Goal: Browse casually: Explore the website without a specific task or goal

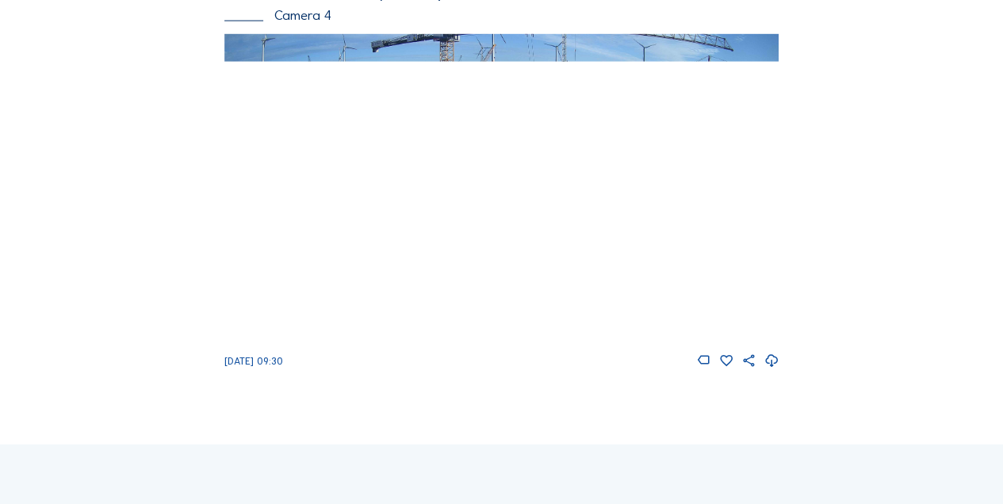
scroll to position [1826, 0]
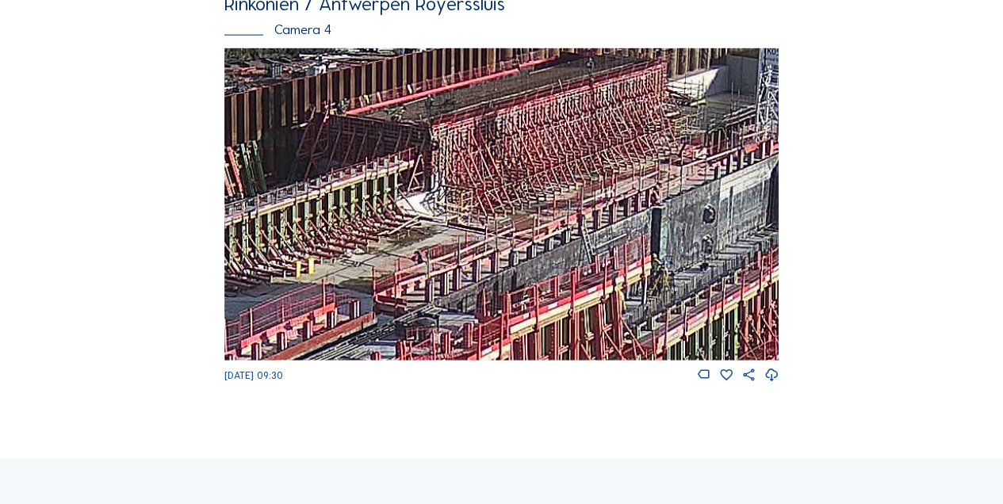
drag, startPoint x: 651, startPoint y: 194, endPoint x: 321, endPoint y: 254, distance: 335.4
click at [263, 279] on img at bounding box center [501, 204] width 555 height 312
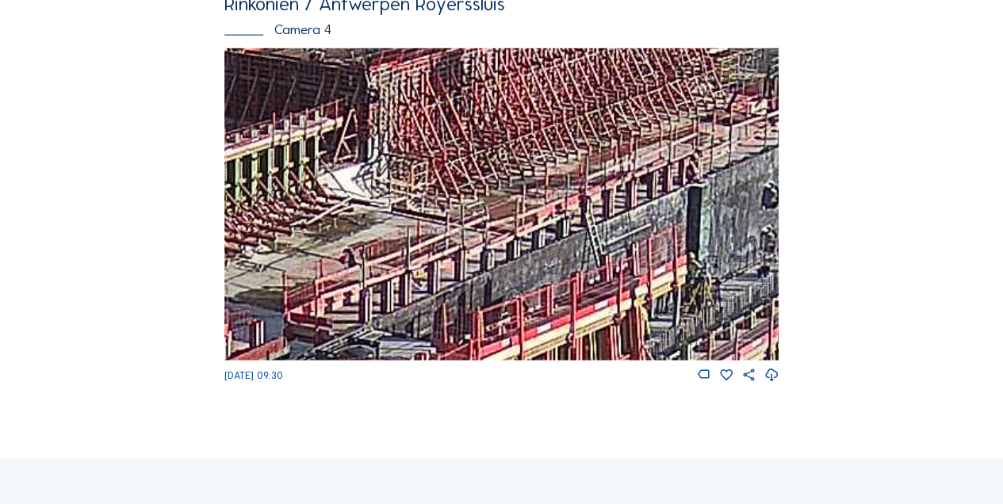
drag, startPoint x: 634, startPoint y: 247, endPoint x: 141, endPoint y: 301, distance: 496.2
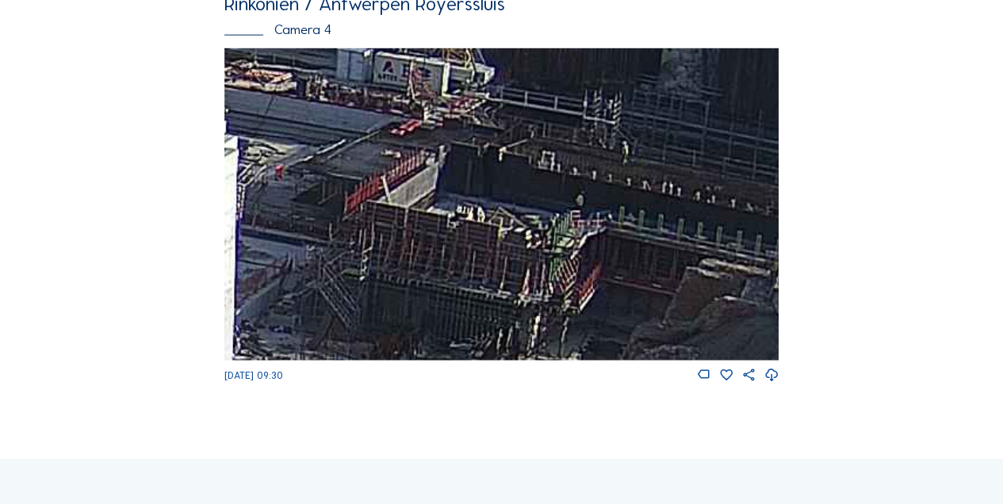
drag, startPoint x: 514, startPoint y: 244, endPoint x: 67, endPoint y: 324, distance: 454.3
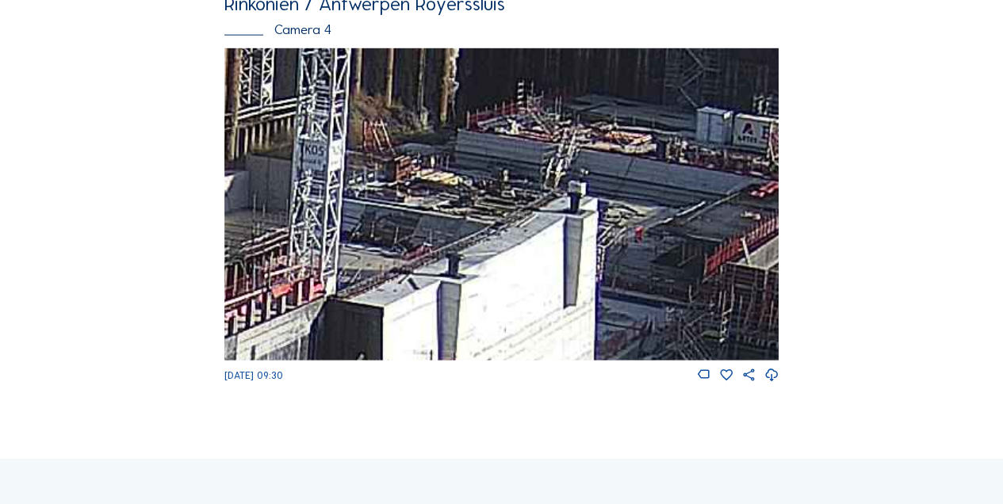
drag, startPoint x: 542, startPoint y: 241, endPoint x: 912, endPoint y: 296, distance: 374.4
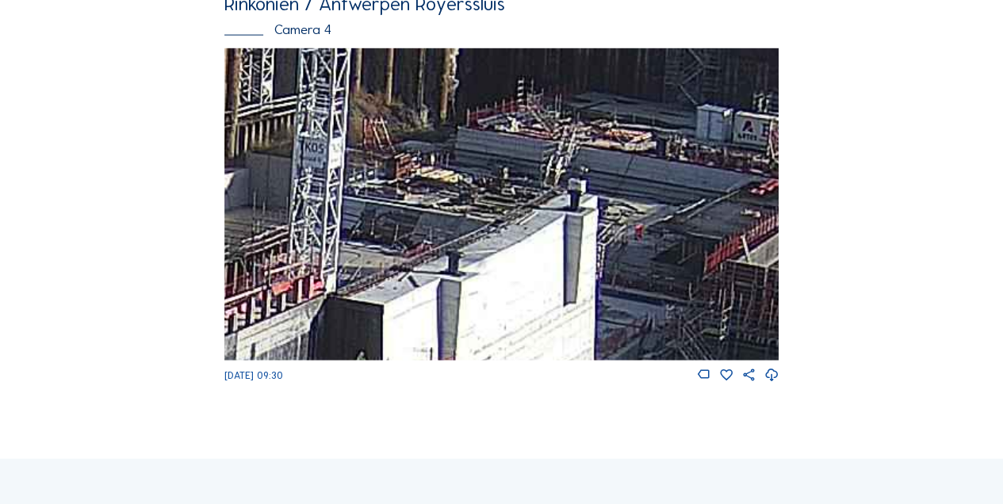
drag, startPoint x: 562, startPoint y: 226, endPoint x: 696, endPoint y: 206, distance: 134.7
click at [628, 216] on img at bounding box center [501, 204] width 555 height 312
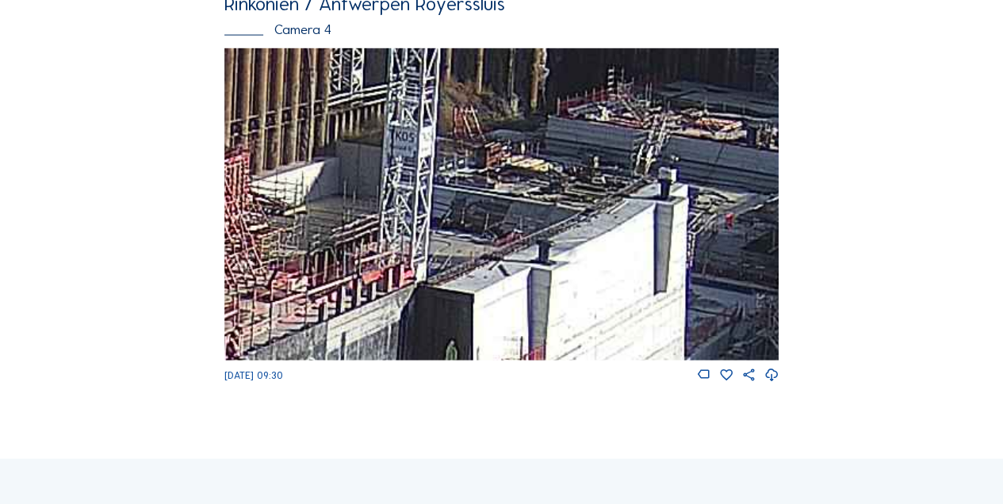
click at [623, 195] on img at bounding box center [501, 204] width 555 height 312
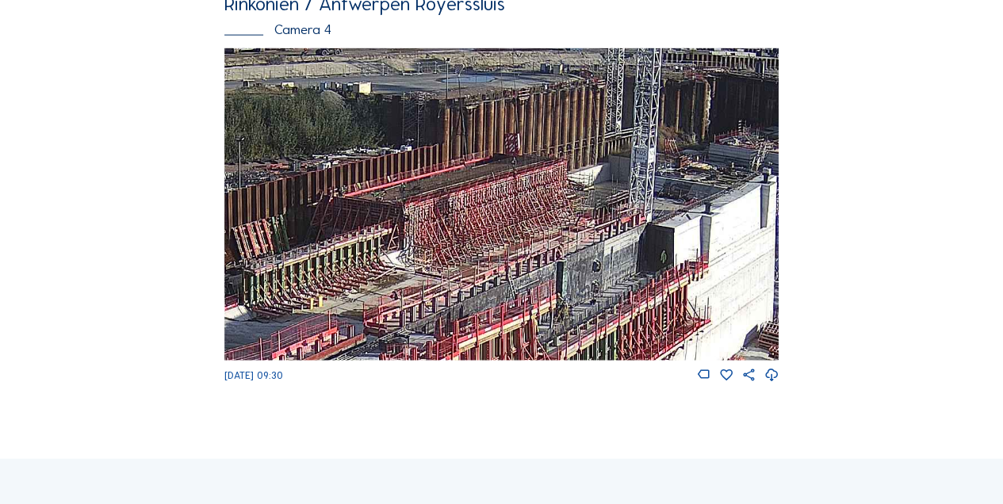
drag, startPoint x: 266, startPoint y: 197, endPoint x: 412, endPoint y: 234, distance: 150.6
click at [412, 234] on img at bounding box center [501, 204] width 555 height 312
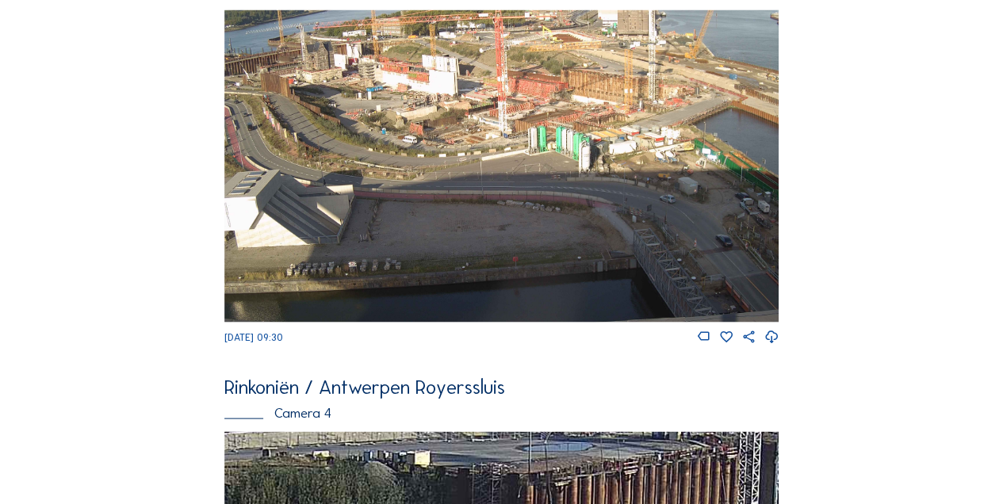
scroll to position [1351, 0]
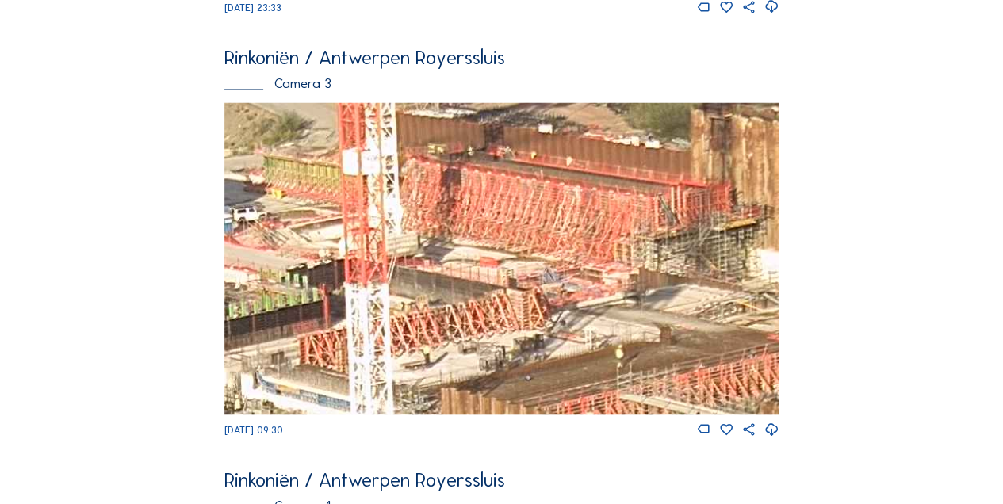
drag, startPoint x: 620, startPoint y: 242, endPoint x: 669, endPoint y: 246, distance: 49.3
click at [669, 246] on img at bounding box center [501, 258] width 555 height 312
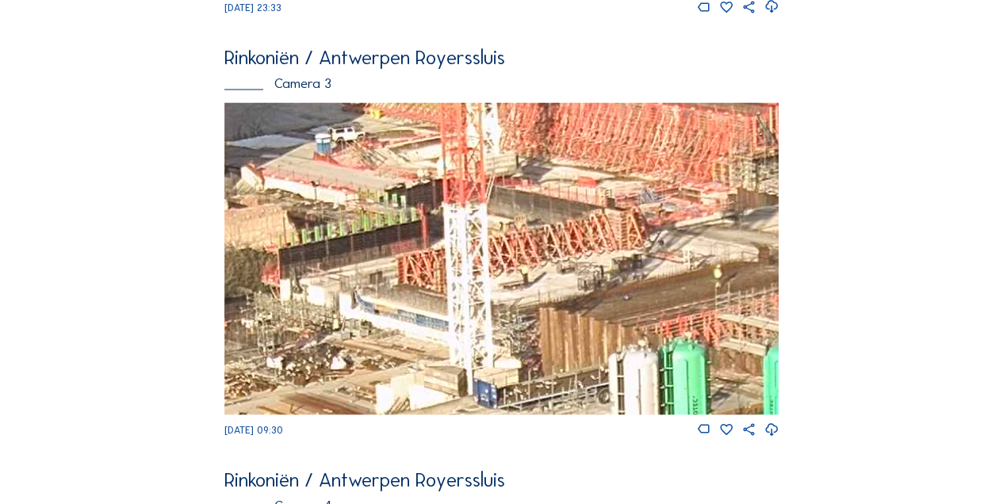
drag, startPoint x: 538, startPoint y: 252, endPoint x: 549, endPoint y: 243, distance: 14.6
click at [544, 246] on img at bounding box center [501, 258] width 555 height 312
click at [601, 216] on img at bounding box center [501, 258] width 555 height 312
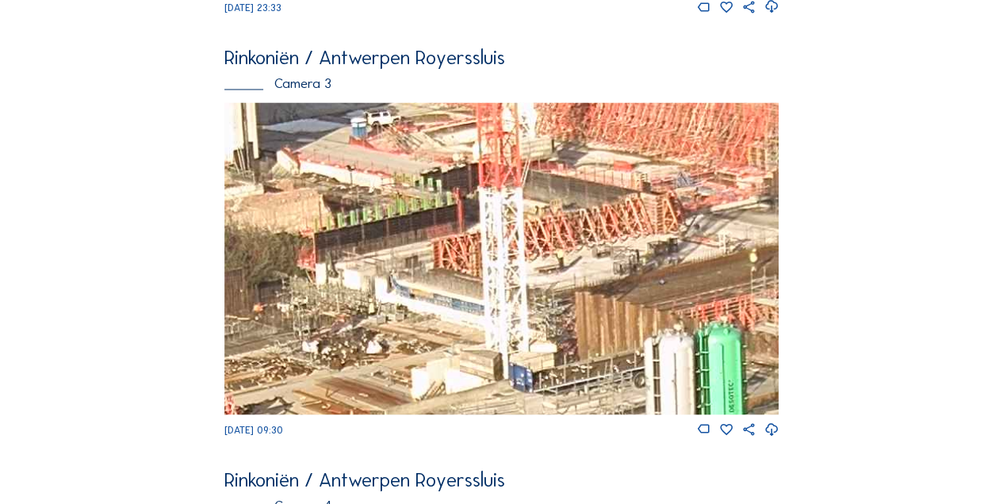
drag, startPoint x: 477, startPoint y: 251, endPoint x: 511, endPoint y: 210, distance: 52.4
click at [489, 225] on img at bounding box center [501, 258] width 555 height 312
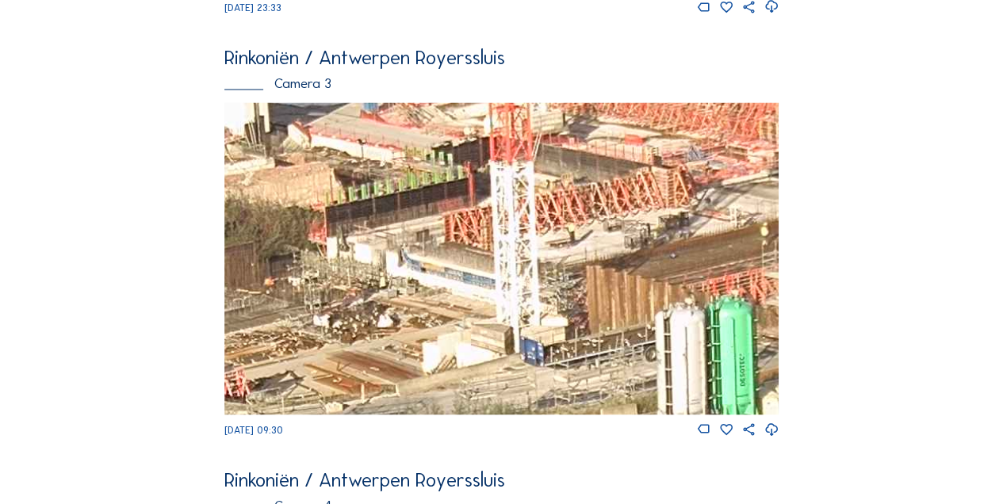
drag, startPoint x: 500, startPoint y: 276, endPoint x: 565, endPoint y: 199, distance: 100.7
click at [562, 201] on img at bounding box center [501, 258] width 555 height 312
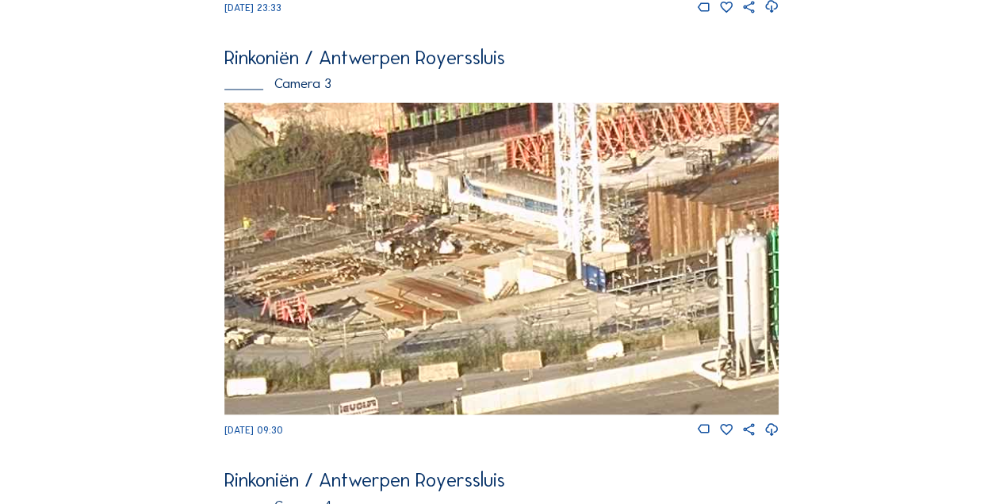
drag, startPoint x: 508, startPoint y: 258, endPoint x: 557, endPoint y: 240, distance: 51.7
click at [540, 243] on img at bounding box center [501, 258] width 555 height 312
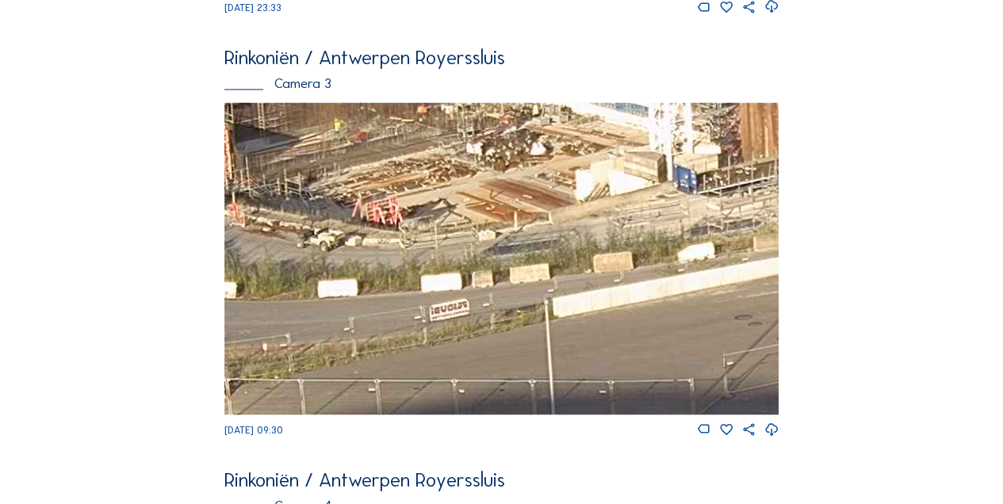
drag, startPoint x: 600, startPoint y: 244, endPoint x: 638, endPoint y: 243, distance: 38.1
click at [633, 243] on img at bounding box center [501, 258] width 555 height 312
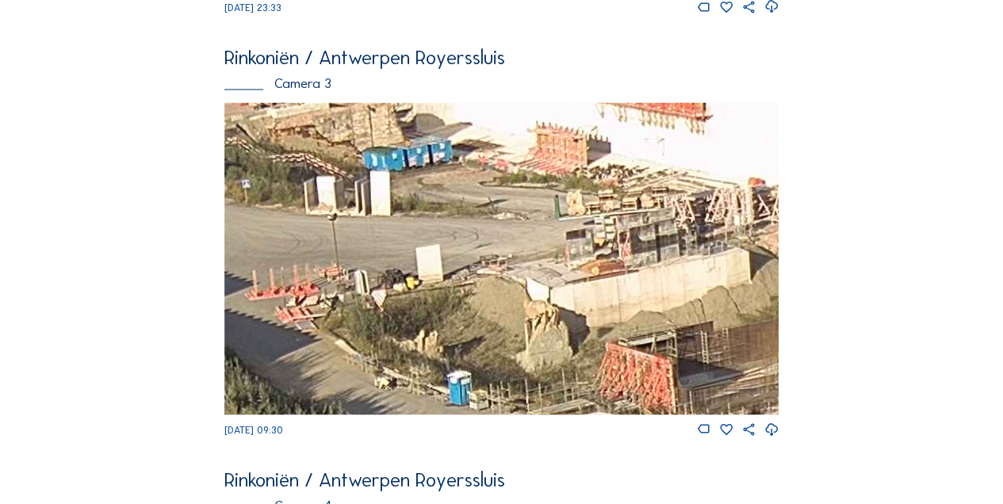
drag, startPoint x: 495, startPoint y: 266, endPoint x: 945, endPoint y: 531, distance: 522.6
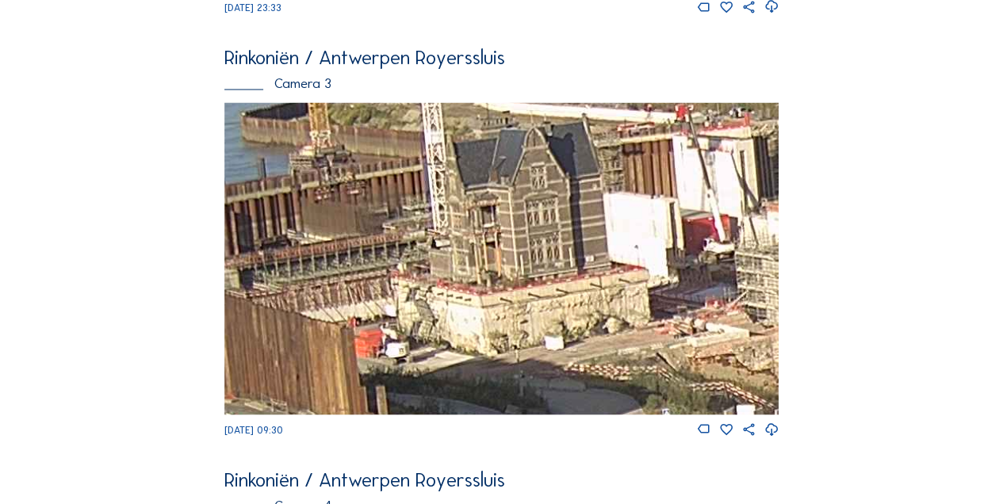
drag, startPoint x: 513, startPoint y: 307, endPoint x: 820, endPoint y: 531, distance: 379.8
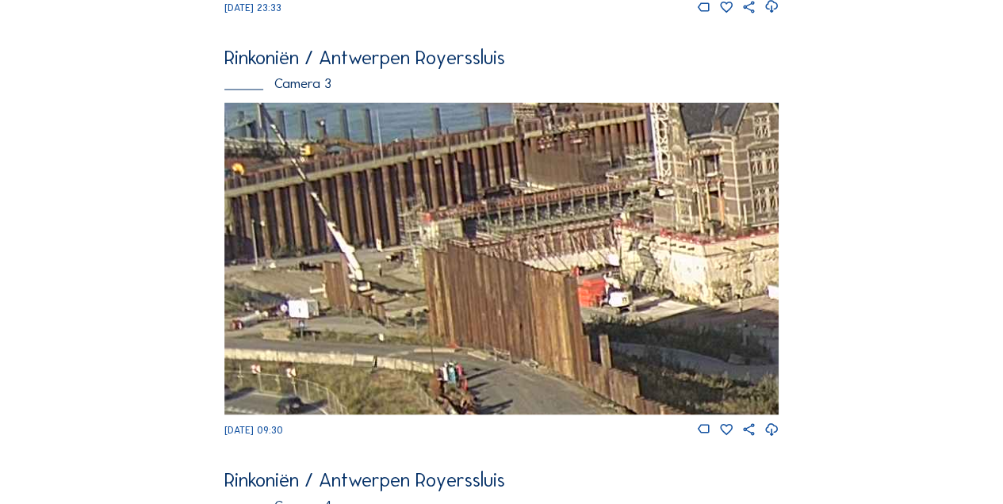
drag, startPoint x: 538, startPoint y: 379, endPoint x: 831, endPoint y: 346, distance: 295.3
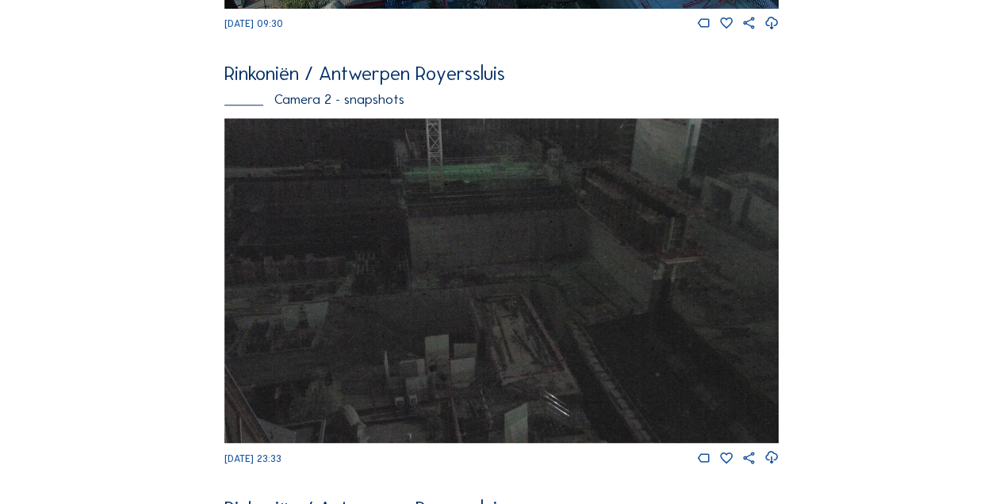
scroll to position [875, 0]
